Goal: Task Accomplishment & Management: Manage account settings

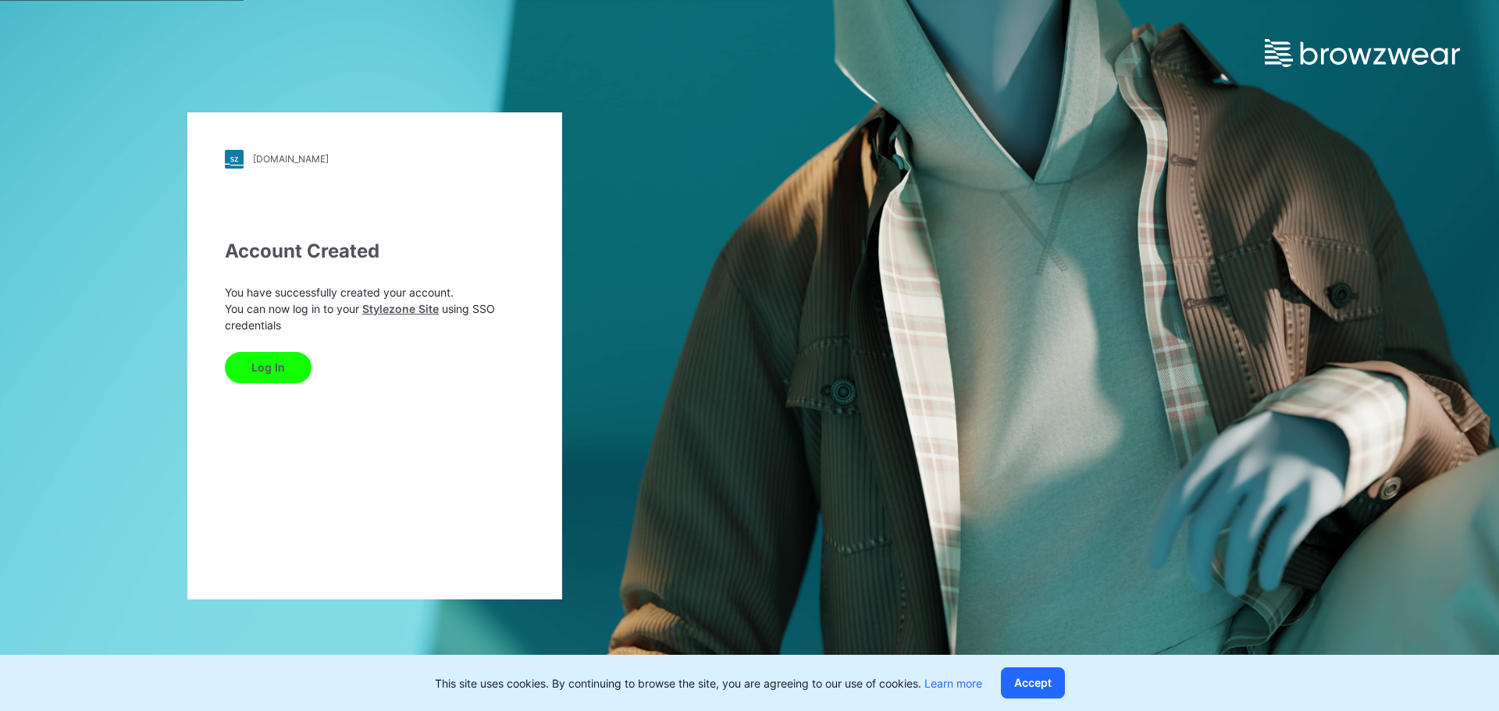
click at [280, 368] on button "Log In" at bounding box center [268, 367] width 87 height 31
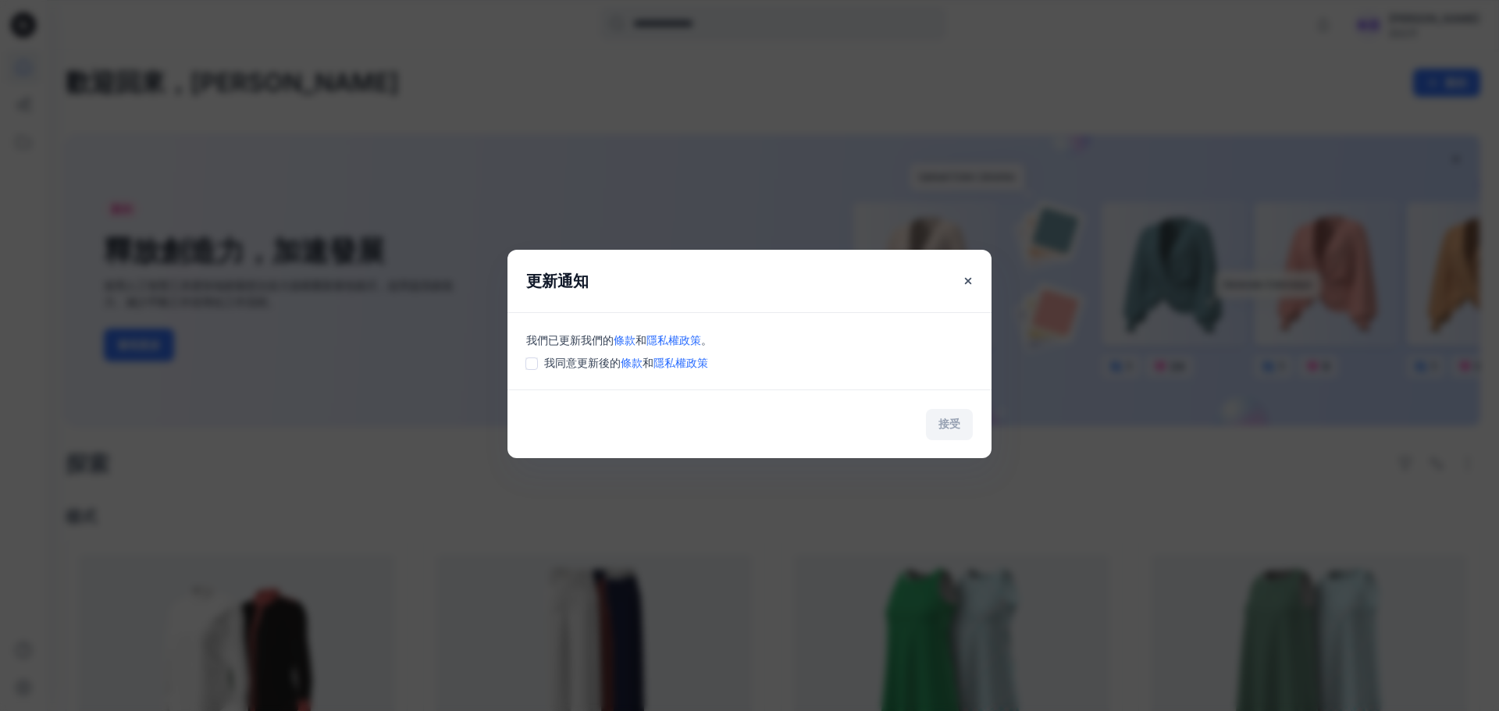
click at [538, 364] on div "我同意更新後的 條款 和 隱私權政策" at bounding box center [749, 362] width 446 height 16
click at [531, 372] on div "我們已更新我們的 條款 和 隱私權政策 。 我同意更新後的 條款 和 隱私權政策" at bounding box center [749, 350] width 484 height 77
click at [939, 425] on font "接受" at bounding box center [949, 423] width 22 height 13
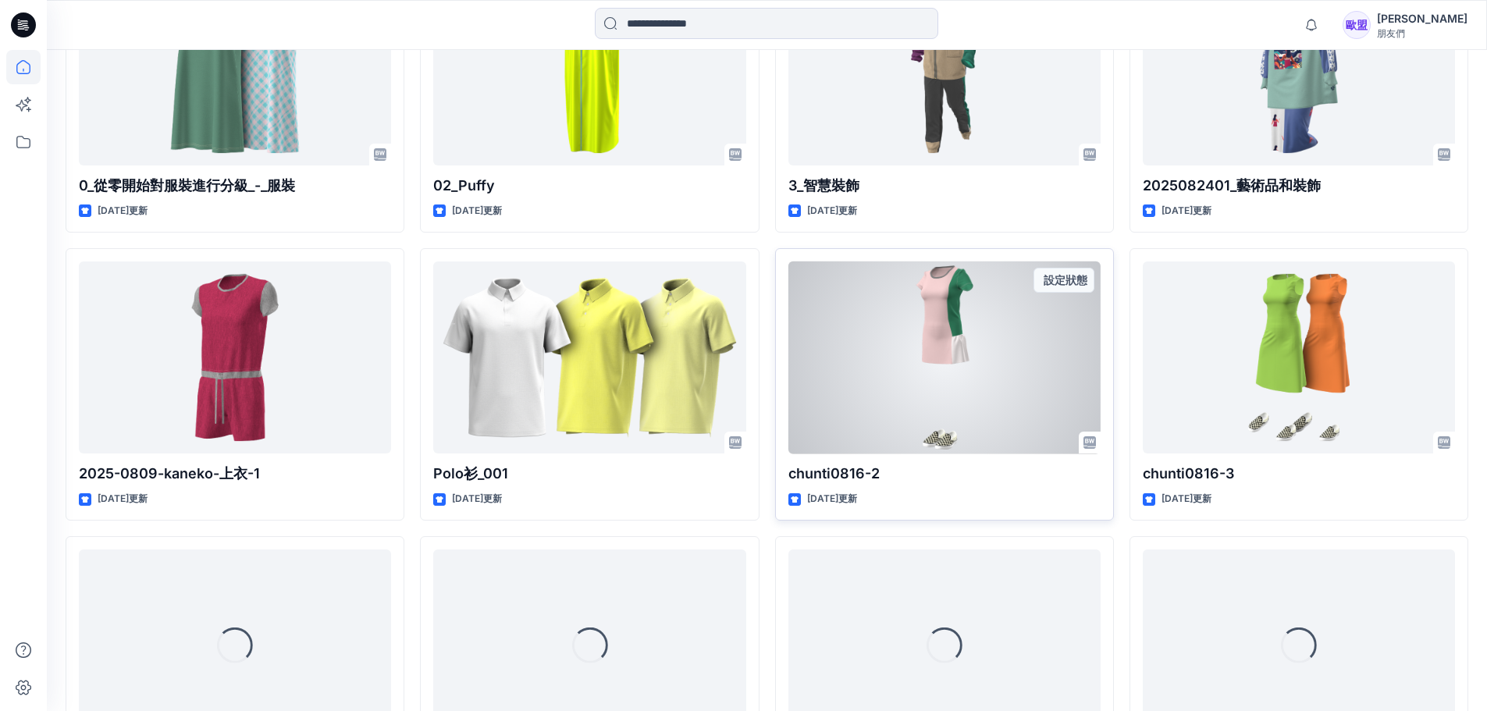
scroll to position [1065, 0]
